Goal: Use online tool/utility

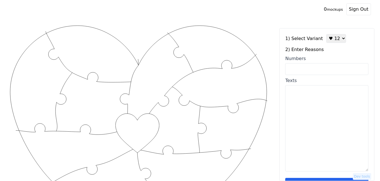
click at [299, 114] on textarea "Texts" at bounding box center [326, 128] width 83 height 86
paste textarea "#1: You're fucking hilarious #2: You see the worst in people, while I see the b…"
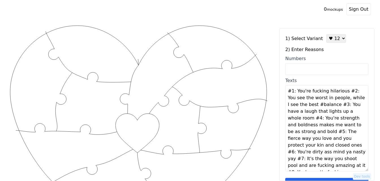
click at [342, 92] on textarea "#1: You're fucking hilarious #2: You see the worst in people, while I see the b…" at bounding box center [326, 128] width 83 height 86
click at [346, 93] on textarea "#1: You're fucking hilarious #2: You see the worst in people, while I see the b…" at bounding box center [326, 128] width 83 height 86
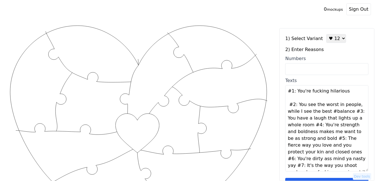
click at [345, 112] on textarea "#1: You're fucking hilarious #2: You see the worst in people, while I see the b…" at bounding box center [326, 128] width 83 height 86
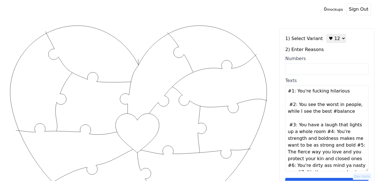
click at [348, 112] on textarea "#1: You're fucking hilarious #2: You see the worst in people, while I see the b…" at bounding box center [326, 128] width 83 height 86
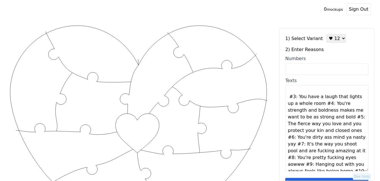
click at [321, 103] on textarea "#1: You're fucking hilarious #2: You see the worst in people, while I see the b…" at bounding box center [326, 128] width 83 height 86
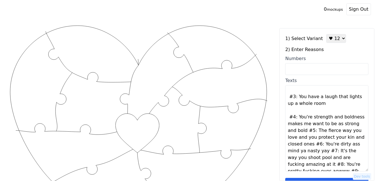
click at [323, 103] on textarea "#1: You're fucking hilarious #2: You see the worst in people, while I see the b…" at bounding box center [326, 128] width 83 height 86
click at [306, 132] on textarea "#1: You're fucking hilarious #2: You see the worst in people, while I see the b…" at bounding box center [326, 128] width 83 height 86
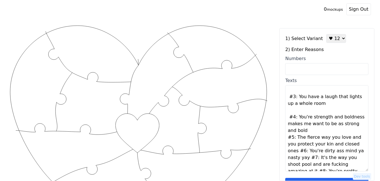
click at [306, 132] on textarea "#1: You're fucking hilarious #2: You see the worst in people, while I see the b…" at bounding box center [326, 128] width 83 height 86
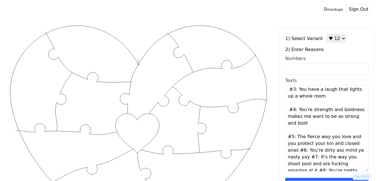
scroll to position [57, 0]
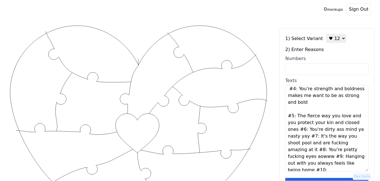
click at [297, 131] on textarea "#1: You're fucking hilarious #2: You see the worst in people, while I see the b…" at bounding box center [326, 128] width 83 height 86
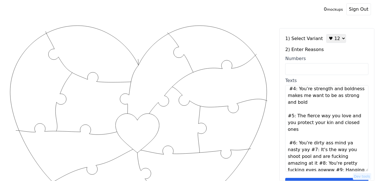
click at [298, 131] on textarea "#1: You're fucking hilarious #2: You see the worst in people, while I see the b…" at bounding box center [326, 128] width 83 height 86
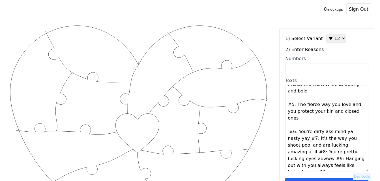
click at [346, 145] on textarea "#1: You're fucking hilarious #2: You see the worst in people, while I see the b…" at bounding box center [326, 128] width 83 height 86
click at [347, 146] on textarea "#1: You're fucking hilarious #2: You see the worst in people, while I see the b…" at bounding box center [326, 128] width 83 height 86
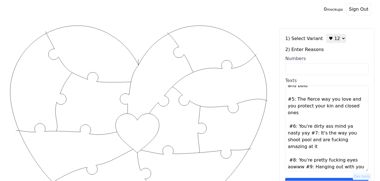
scroll to position [75, 0]
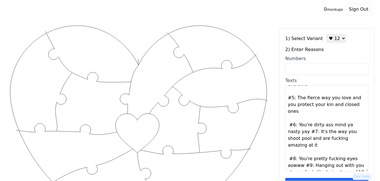
click at [295, 133] on textarea "#1: You're fucking hilarious #2: You see the worst in people, while I see the b…" at bounding box center [326, 128] width 83 height 86
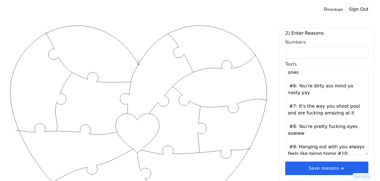
scroll to position [102, 0]
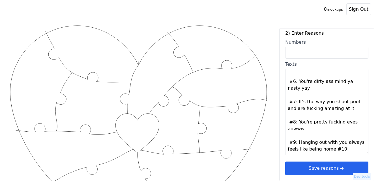
click at [331, 149] on textarea "#1: You're fucking hilarious #2: You see the worst in people, while I see the b…" at bounding box center [326, 112] width 83 height 86
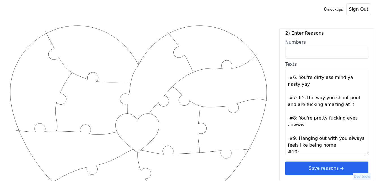
click at [333, 147] on textarea "#1: You're fucking hilarious #2: You see the worst in people, while I see the b…" at bounding box center [326, 112] width 83 height 86
click at [329, 154] on textarea "#1: You're fucking hilarious #2: You see the worst in people, while I see the b…" at bounding box center [326, 112] width 83 height 86
click at [327, 151] on textarea "#1: You're fucking hilarious #2: You see the worst in people, while I see the b…" at bounding box center [326, 112] width 83 height 86
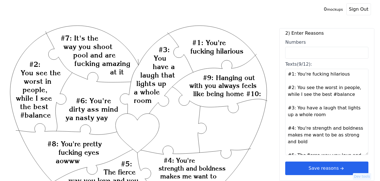
scroll to position [0, 0]
drag, startPoint x: 294, startPoint y: 75, endPoint x: 284, endPoint y: 76, distance: 10.5
click at [284, 76] on div "1) Select Variant ♥ 12 ♥ 18 ♥ 28 ♥ 40 ♥ 50 ♥ 60 ♥ 70 2) Enter Reasons Numbers T…" at bounding box center [326, 104] width 95 height 153
drag, startPoint x: 294, startPoint y: 90, endPoint x: 287, endPoint y: 91, distance: 8.0
click at [287, 91] on textarea "You're fucking hilarious #2: You see the worst in people, while I see the best …" at bounding box center [326, 112] width 83 height 86
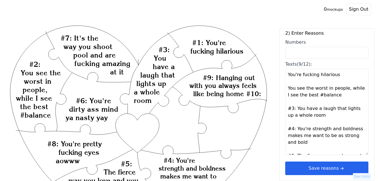
drag, startPoint x: 293, startPoint y: 109, endPoint x: 286, endPoint y: 108, distance: 7.1
click at [286, 108] on textarea "You're fucking hilarious You see the worst in people, while I see the best #bal…" at bounding box center [326, 112] width 83 height 86
drag, startPoint x: 294, startPoint y: 130, endPoint x: 285, endPoint y: 131, distance: 9.1
click at [285, 131] on textarea "You're fucking hilarious You see the worst in people, while I see the best #bal…" at bounding box center [326, 112] width 83 height 86
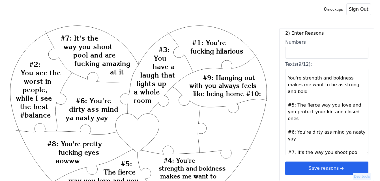
scroll to position [57, 0]
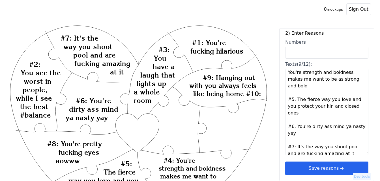
drag, startPoint x: 295, startPoint y: 100, endPoint x: 287, endPoint y: 101, distance: 7.9
click at [287, 101] on textarea "You're fucking hilarious You see the worst in people, while I see the best #bal…" at bounding box center [326, 112] width 83 height 86
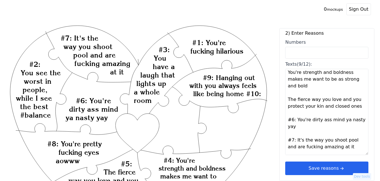
drag, startPoint x: 295, startPoint y: 122, endPoint x: 287, endPoint y: 121, distance: 8.2
click at [287, 121] on textarea "You're fucking hilarious You see the worst in people, while I see the best #bal…" at bounding box center [326, 112] width 83 height 86
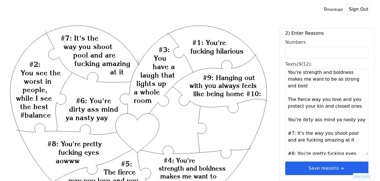
drag, startPoint x: 294, startPoint y: 133, endPoint x: 287, endPoint y: 134, distance: 6.9
click at [287, 134] on textarea "You're fucking hilarious You see the worst in people, while I see the best #bal…" at bounding box center [326, 112] width 83 height 86
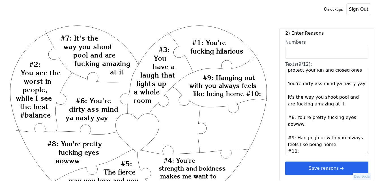
scroll to position [95, 0]
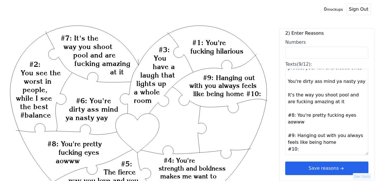
drag, startPoint x: 294, startPoint y: 117, endPoint x: 286, endPoint y: 118, distance: 7.4
click at [286, 118] on textarea "You're fucking hilarious You see the worst in people, while I see the best #bal…" at bounding box center [326, 112] width 83 height 86
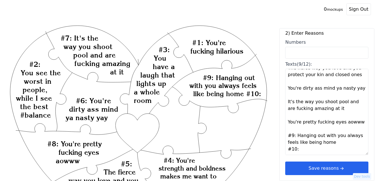
scroll to position [88, 0]
drag, startPoint x: 295, startPoint y: 136, endPoint x: 287, endPoint y: 133, distance: 8.5
click at [287, 133] on textarea "You're fucking hilarious You see the worst in people, while I see the best #bal…" at bounding box center [326, 112] width 83 height 86
drag, startPoint x: 297, startPoint y: 150, endPoint x: 286, endPoint y: 150, distance: 11.3
click at [286, 150] on textarea "You're fucking hilarious You see the worst in people, while I see the best #bal…" at bounding box center [326, 112] width 83 height 86
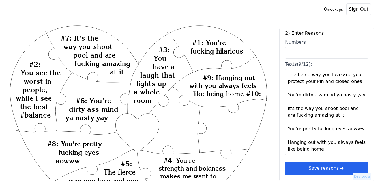
type textarea "You're fucking hilarious You see the worst in people, while I see the best #bal…"
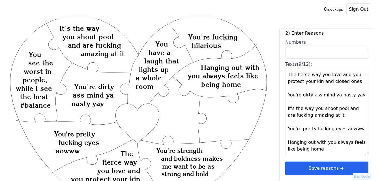
scroll to position [0, 0]
